Goal: Task Accomplishment & Management: Manage account settings

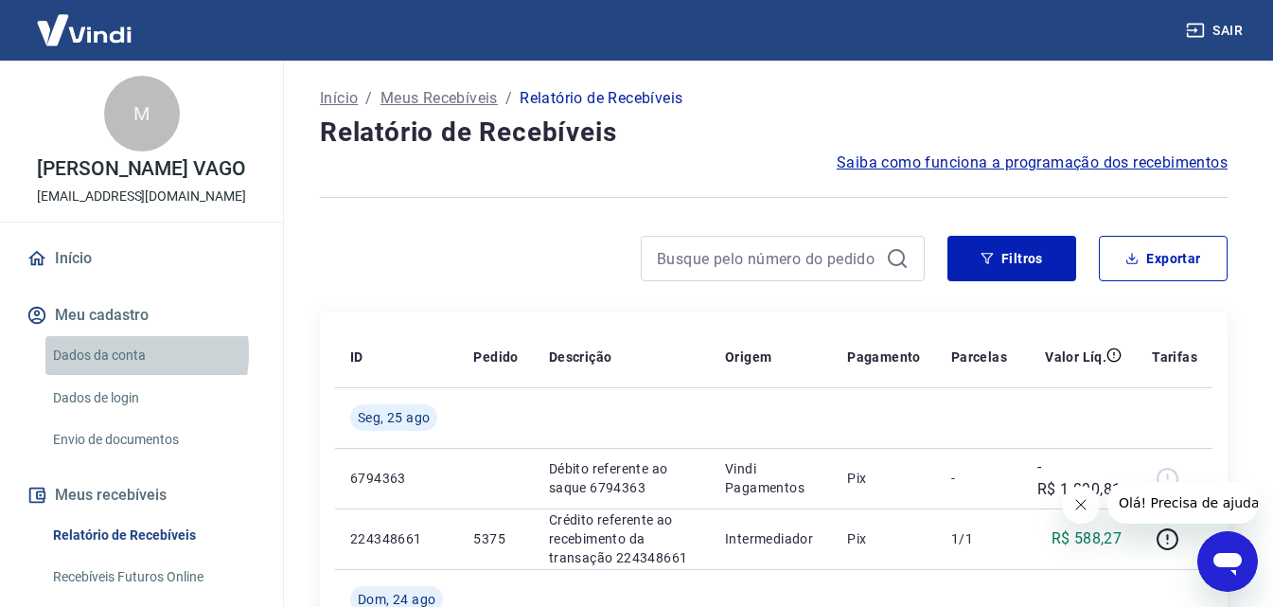
click at [92, 372] on link "Dados da conta" at bounding box center [152, 355] width 215 height 39
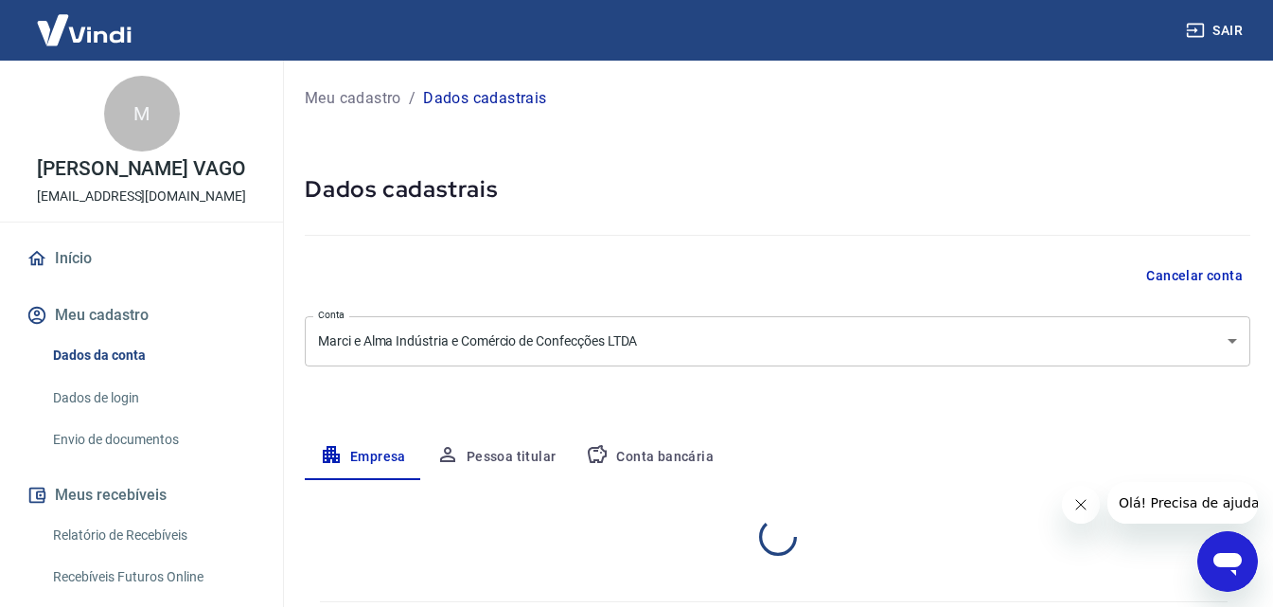
select select "ES"
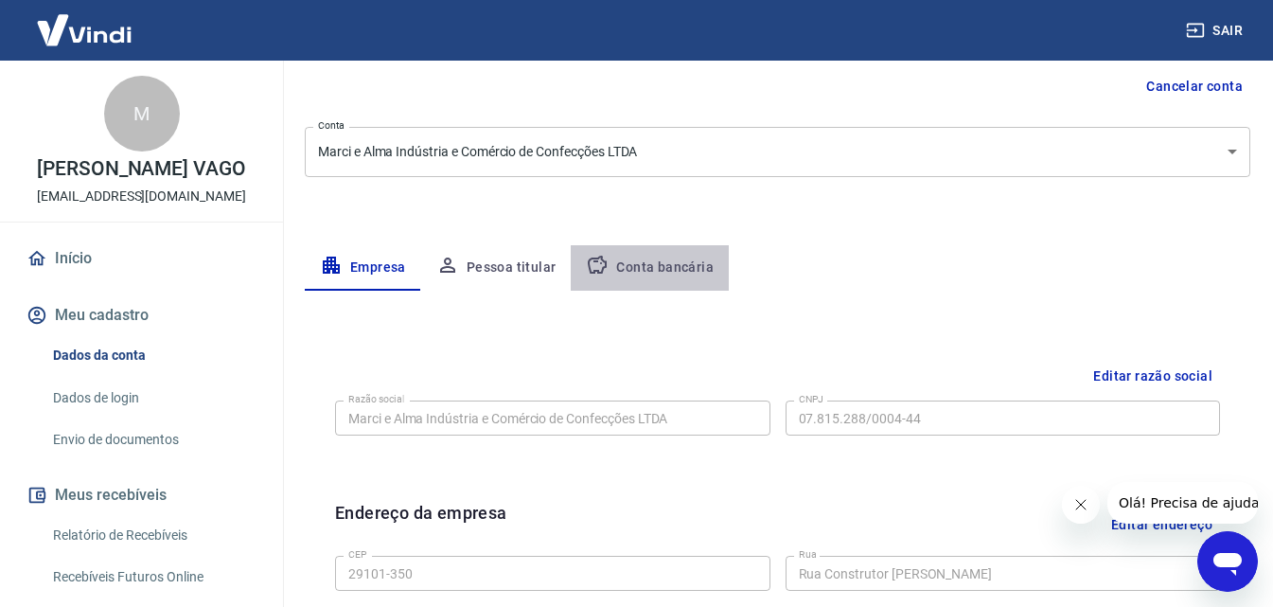
click at [649, 267] on button "Conta bancária" at bounding box center [650, 267] width 158 height 45
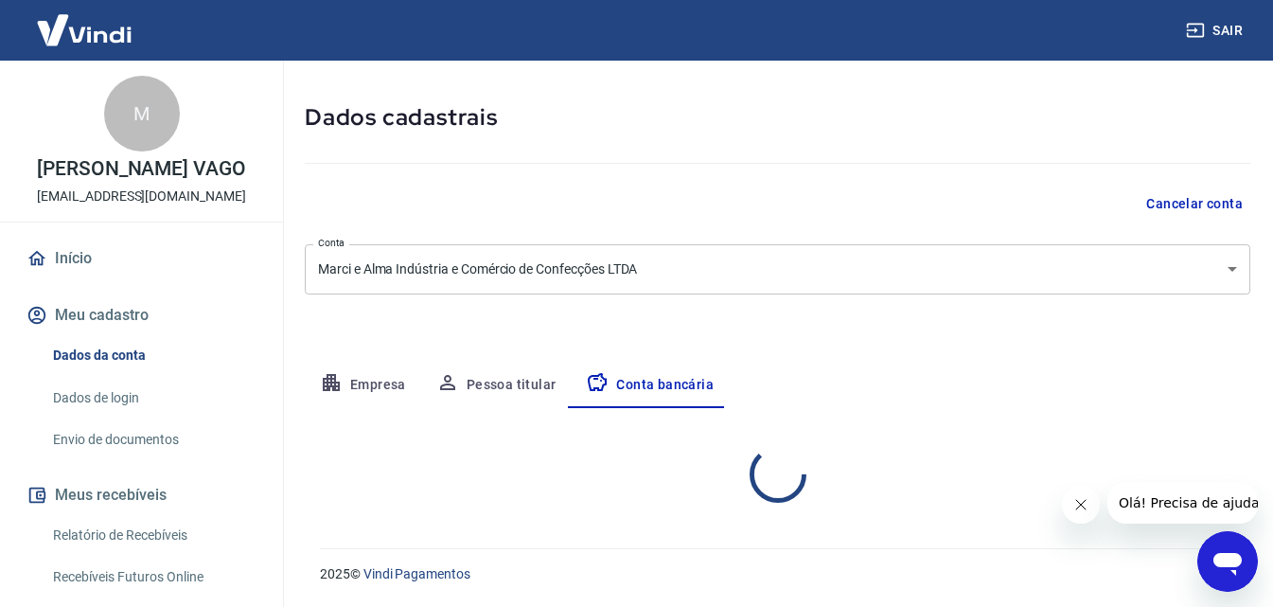
select select "1"
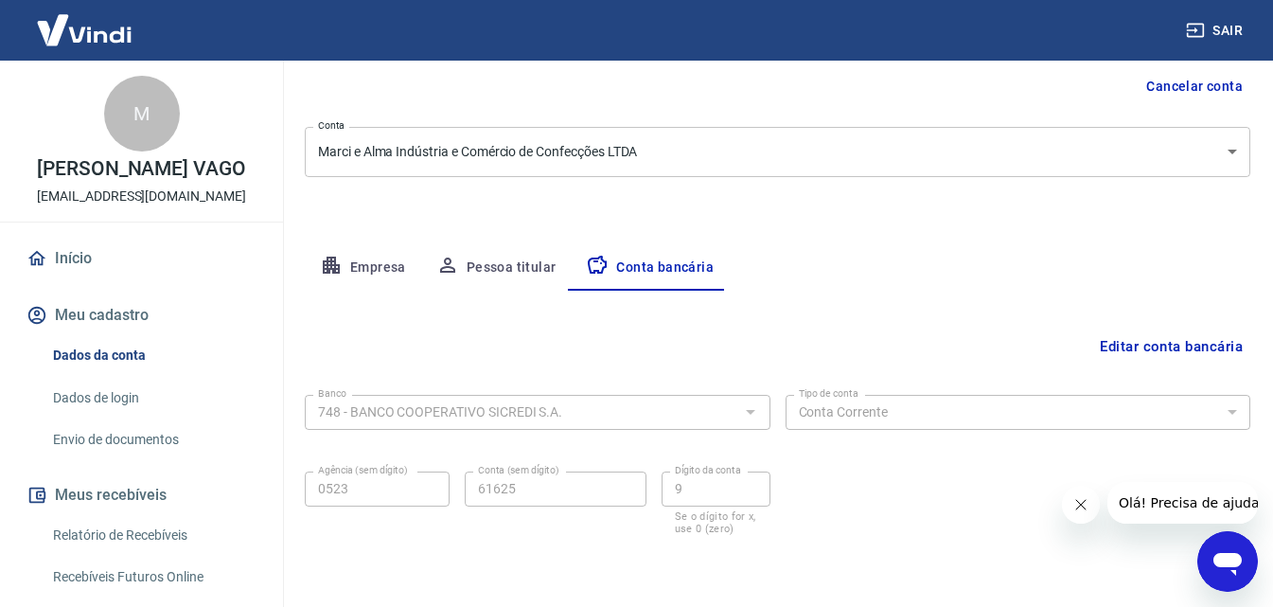
scroll to position [256, 0]
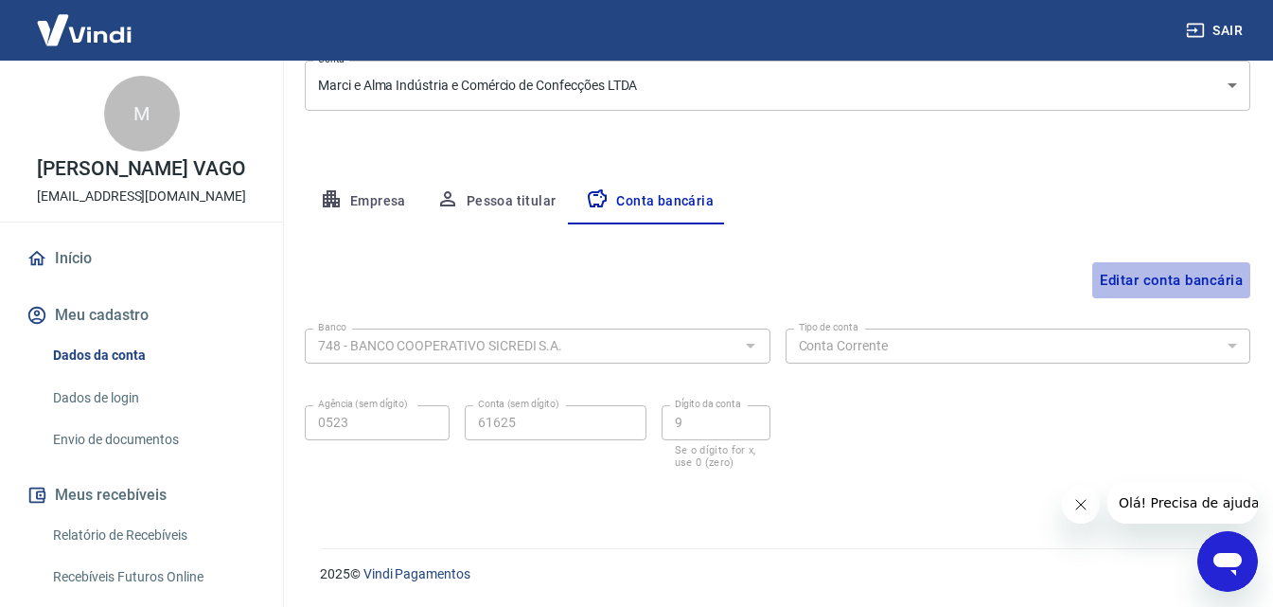
click at [1200, 281] on button "Editar conta bancária" at bounding box center [1171, 280] width 158 height 36
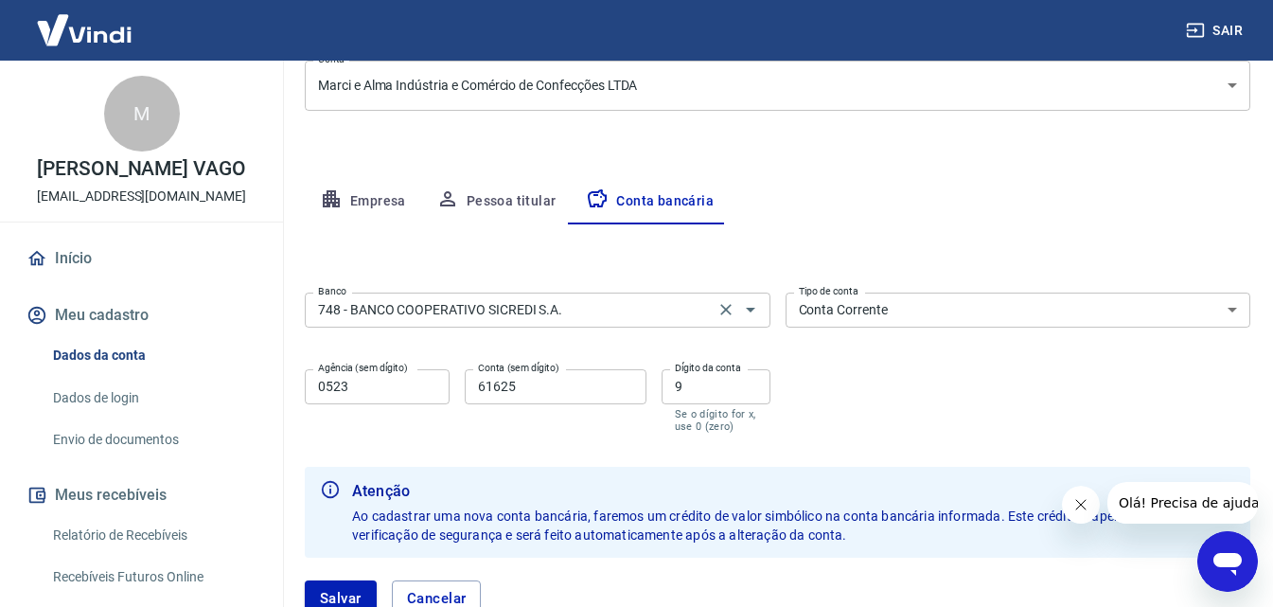
click at [722, 303] on icon "Clear" at bounding box center [725, 309] width 19 height 19
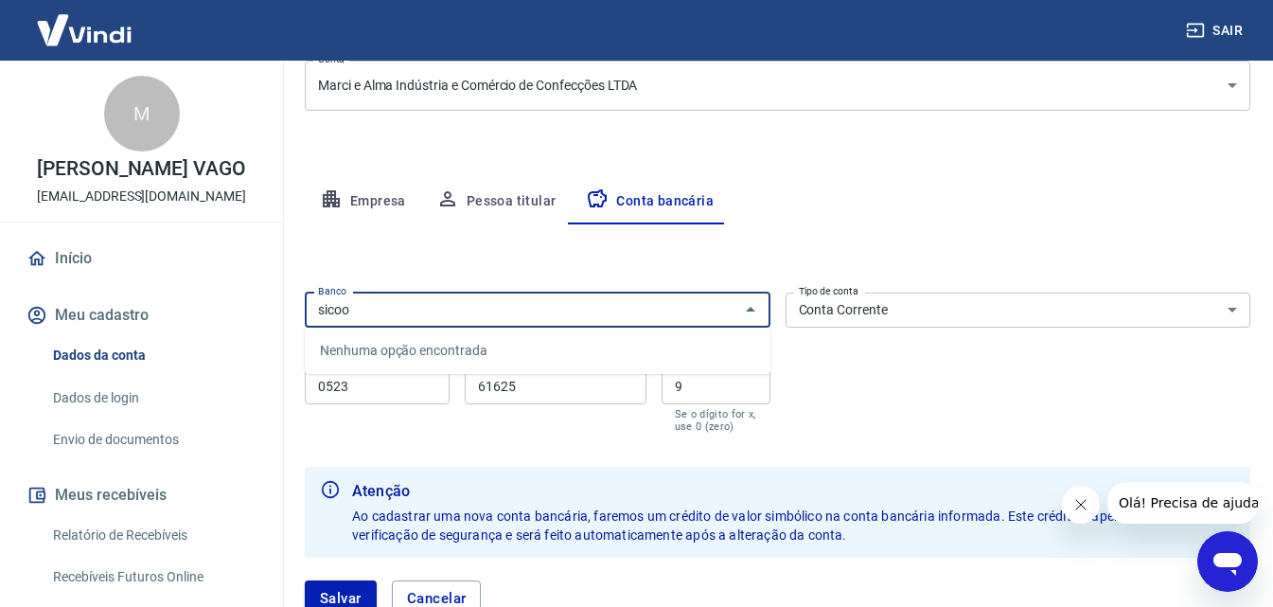
type input "sicoob"
click at [753, 312] on icon "Fechar" at bounding box center [750, 309] width 23 height 23
click at [377, 308] on input "sicoob" at bounding box center [521, 310] width 423 height 24
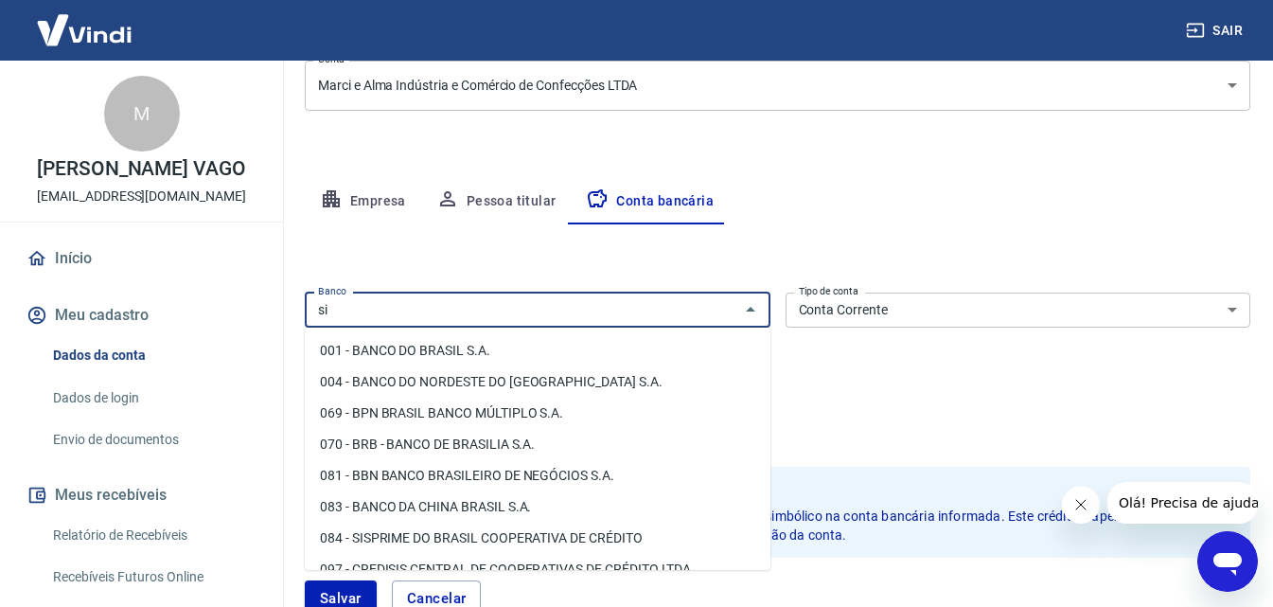
type input "s"
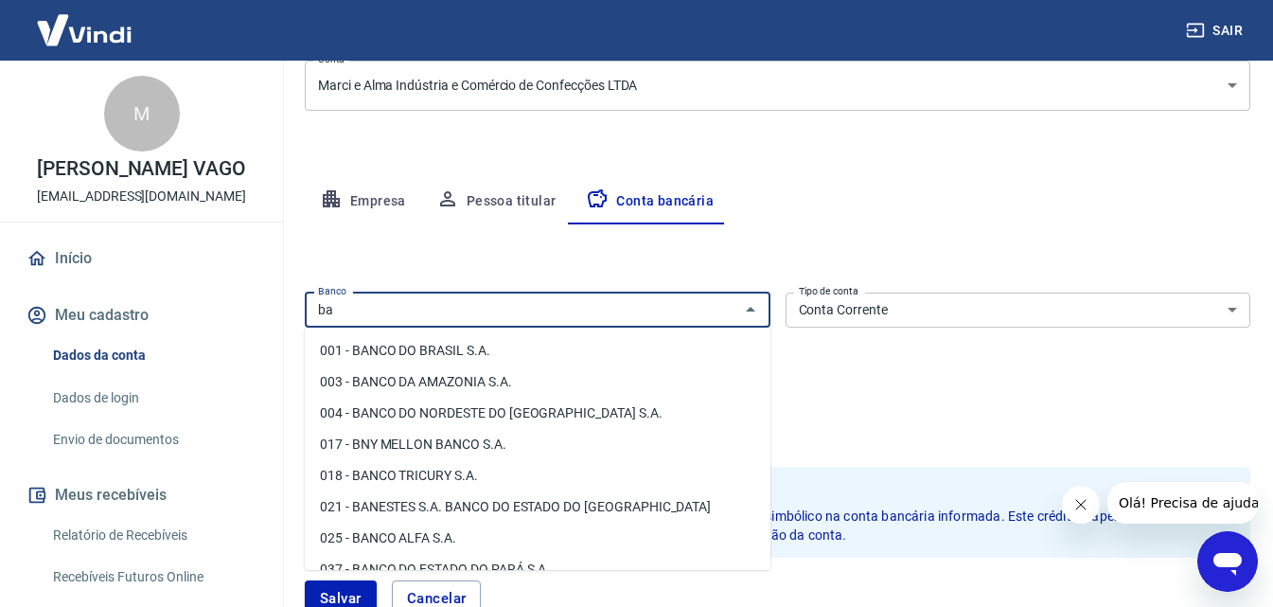
type input "b"
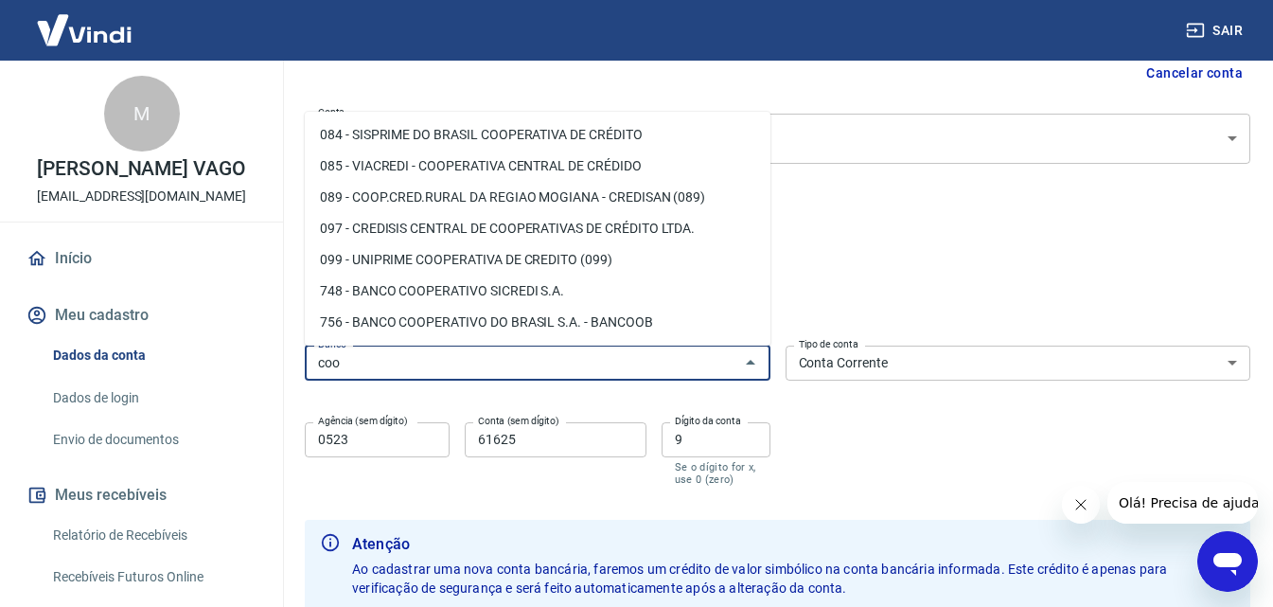
scroll to position [297, 0]
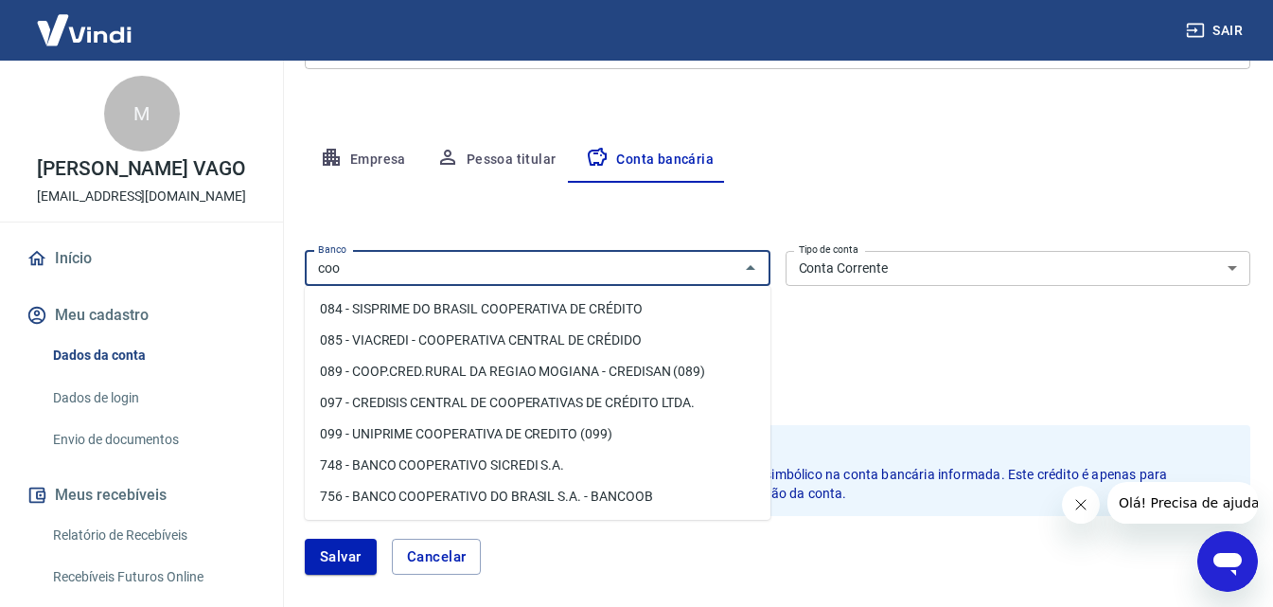
click at [373, 264] on input "coo" at bounding box center [521, 268] width 423 height 24
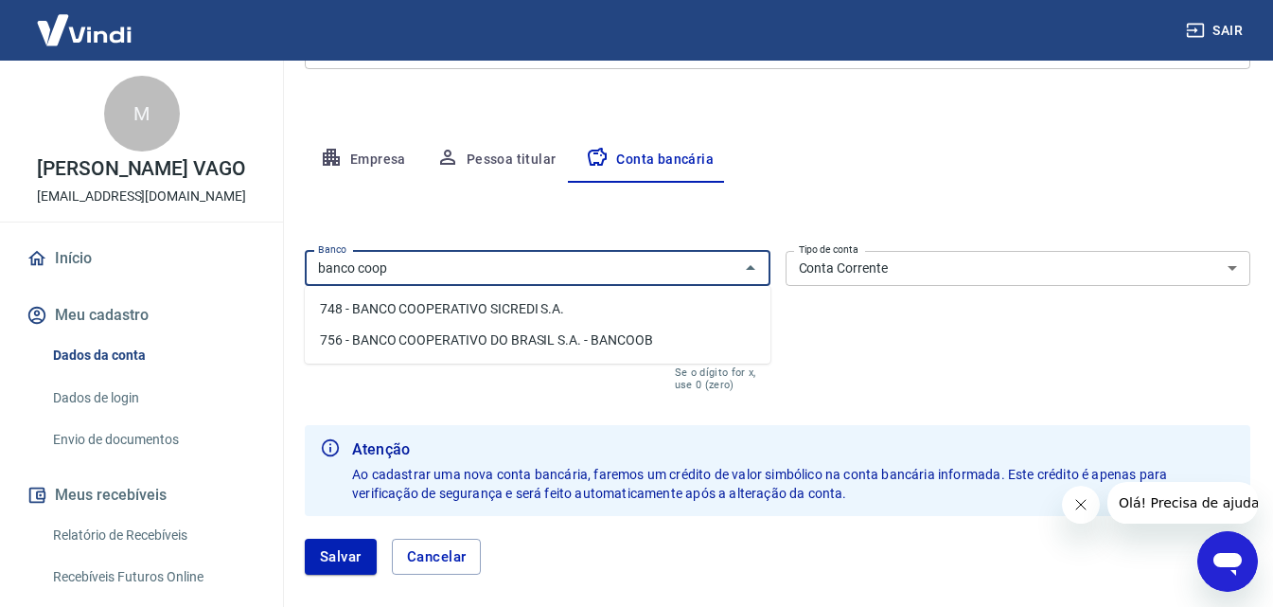
click at [362, 340] on li "756 - BANCO COOPERATIVO DO BRASIL S.A. - BANCOOB" at bounding box center [538, 340] width 466 height 31
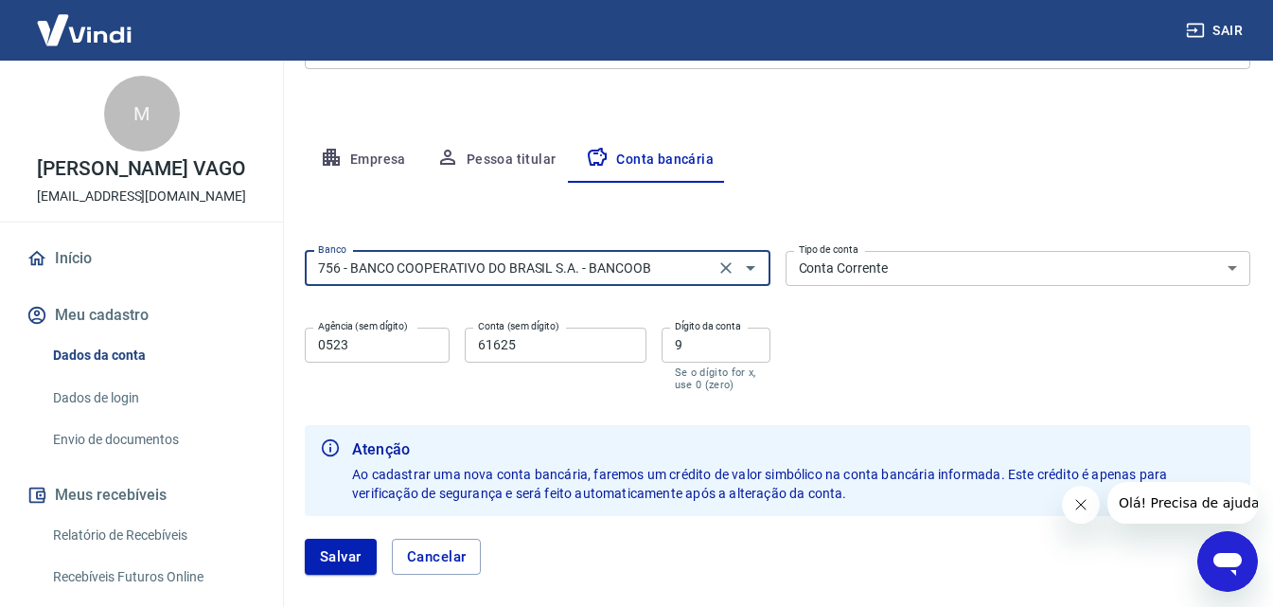
type input "756 - BANCO COOPERATIVO DO BRASIL S.A. - BANCOOB"
click at [397, 341] on input "0523" at bounding box center [377, 344] width 145 height 35
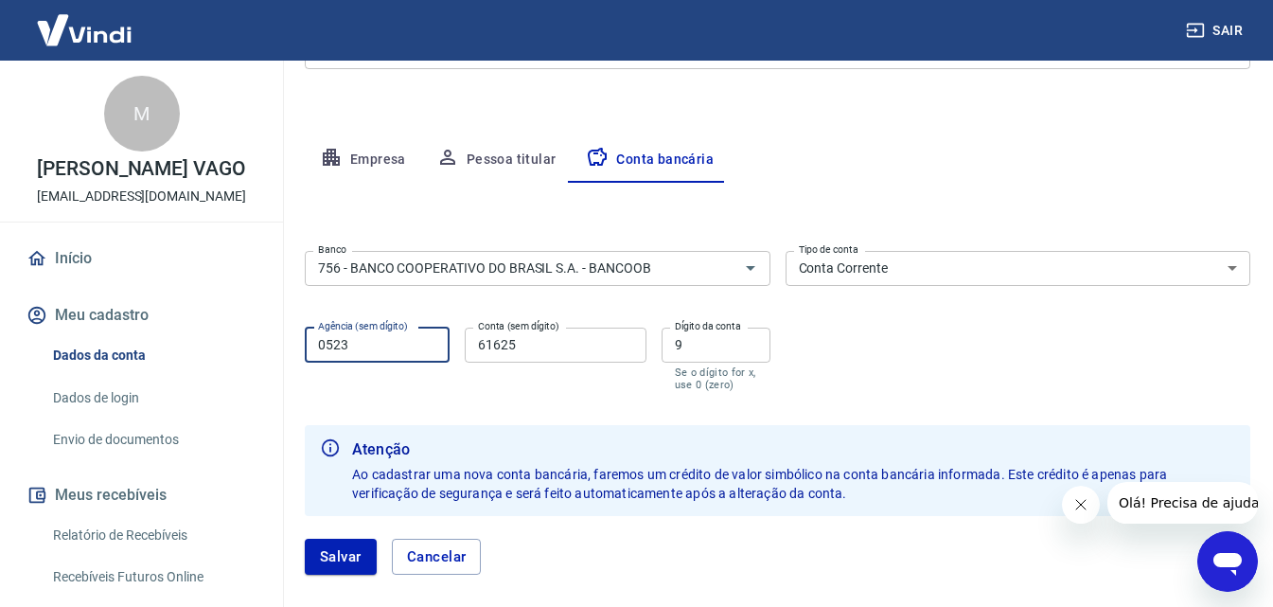
click at [397, 341] on input "0523" at bounding box center [377, 344] width 145 height 35
drag, startPoint x: 390, startPoint y: 348, endPoint x: 431, endPoint y: 386, distance: 55.6
click at [390, 346] on label "Agência (sem dígito)" at bounding box center [377, 345] width 119 height 19
click at [390, 346] on input "Agência (sem dígito)" at bounding box center [377, 344] width 145 height 35
type input "3007"
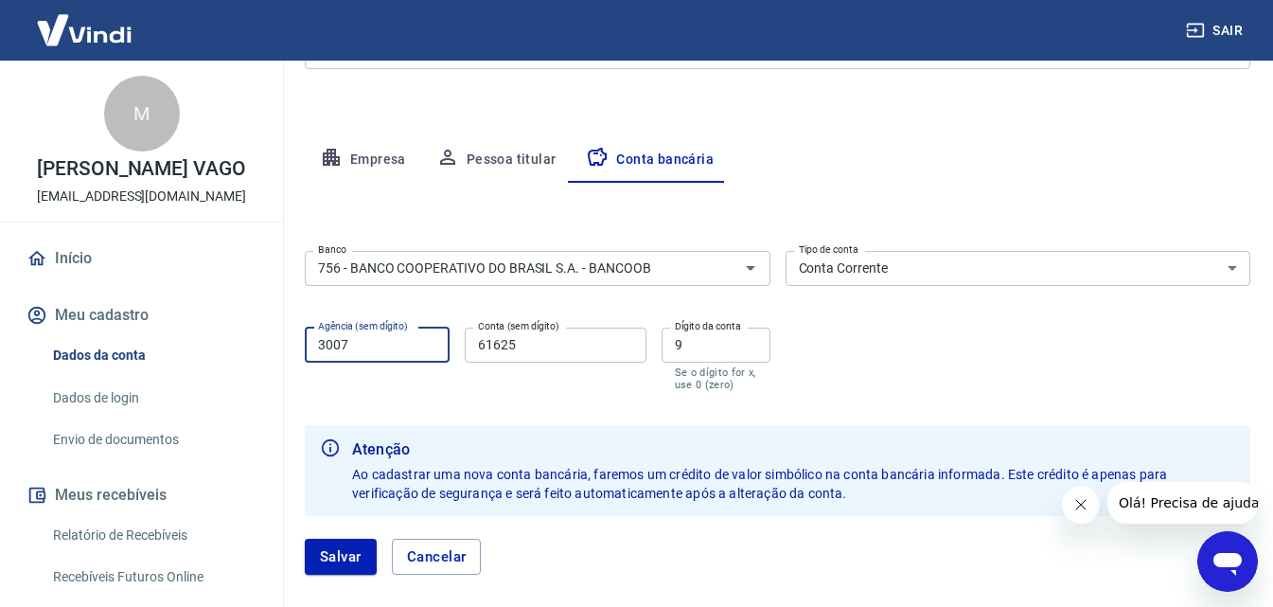
drag, startPoint x: 463, startPoint y: 344, endPoint x: 449, endPoint y: 344, distance: 14.2
click at [449, 344] on div "Agência (sem dígito) 3007 Agência (sem dígito) Conta (sem dígito) 61625 Conta (…" at bounding box center [538, 357] width 466 height 75
type input "189581"
click at [706, 344] on input "9" at bounding box center [715, 344] width 109 height 35
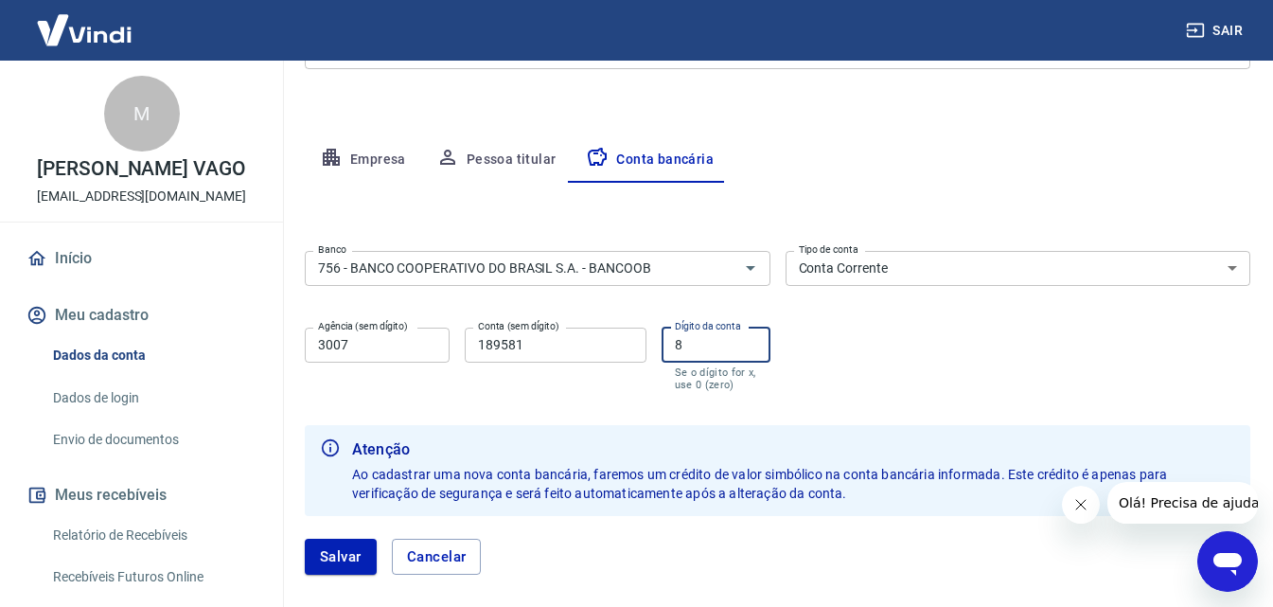
scroll to position [392, 0]
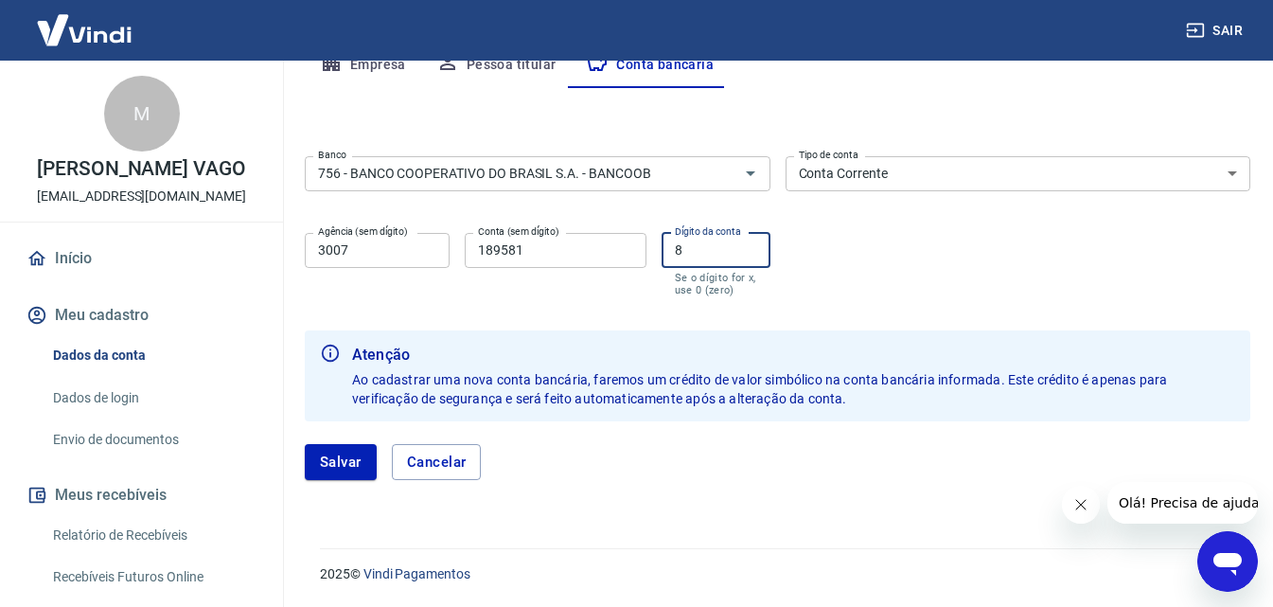
type input "8"
click at [873, 297] on div "Banco 756 - BANCO COOPERATIVO DO BRASIL S.A. - BANCOOB Banco Tipo de conta Cont…" at bounding box center [777, 224] width 945 height 151
click at [344, 455] on button "Salvar" at bounding box center [341, 462] width 72 height 36
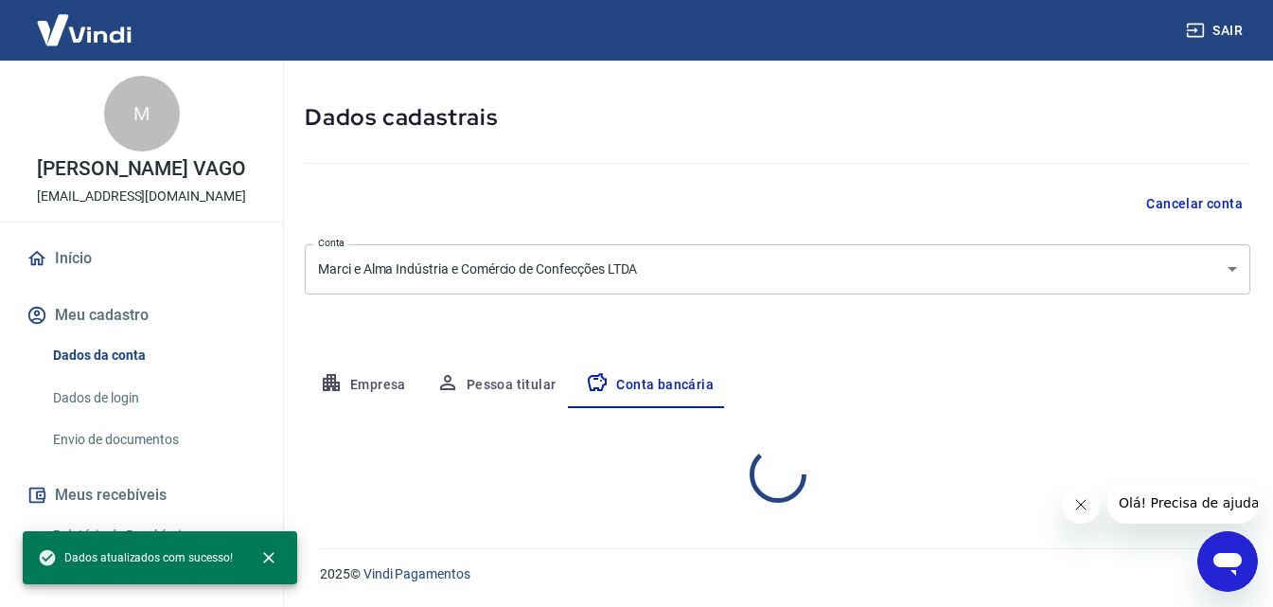
select select "1"
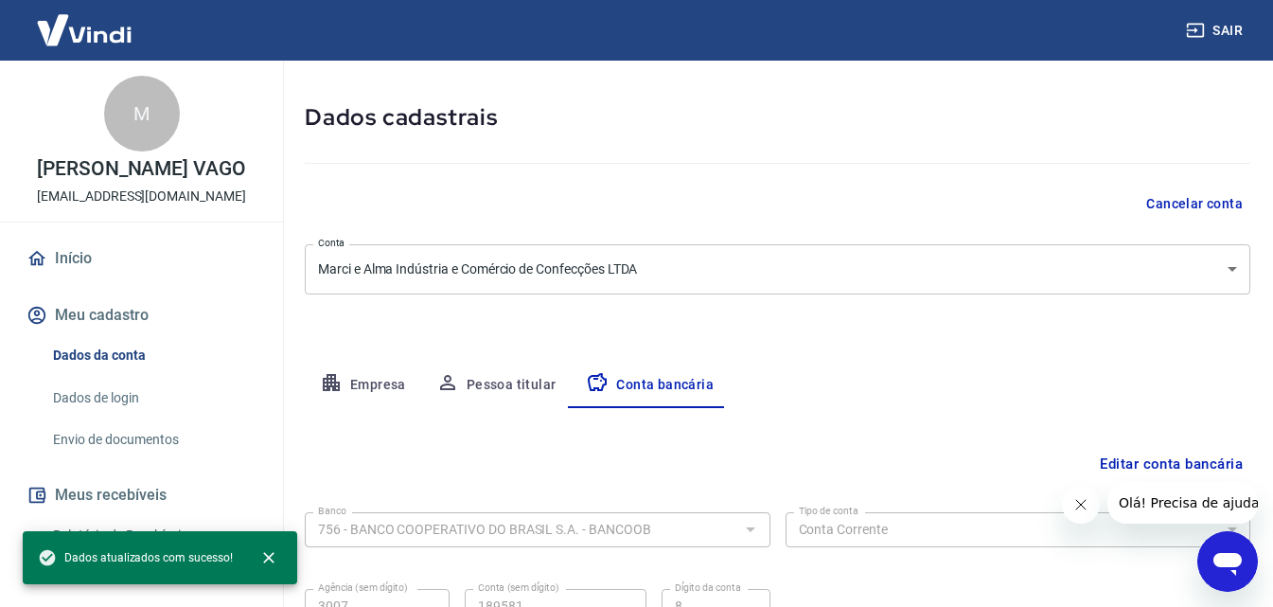
scroll to position [256, 0]
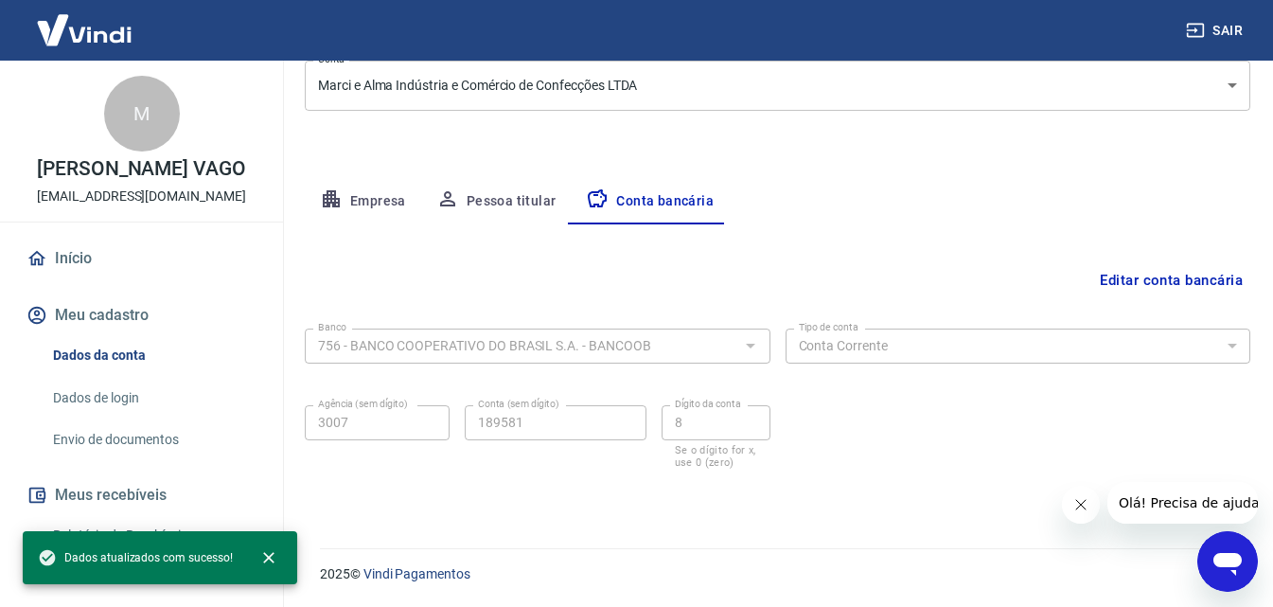
click at [1074, 503] on icon "Fechar mensagem da empresa" at bounding box center [1079, 504] width 15 height 15
click at [262, 557] on icon "close" at bounding box center [268, 557] width 19 height 19
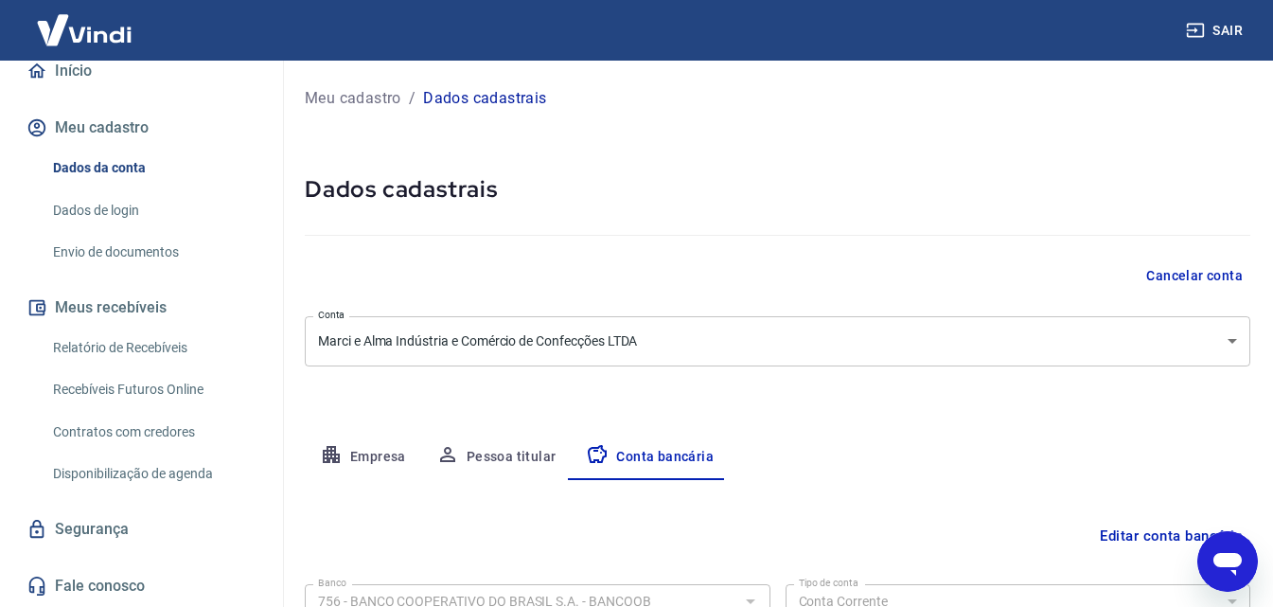
scroll to position [0, 0]
